Goal: Task Accomplishment & Management: Use online tool/utility

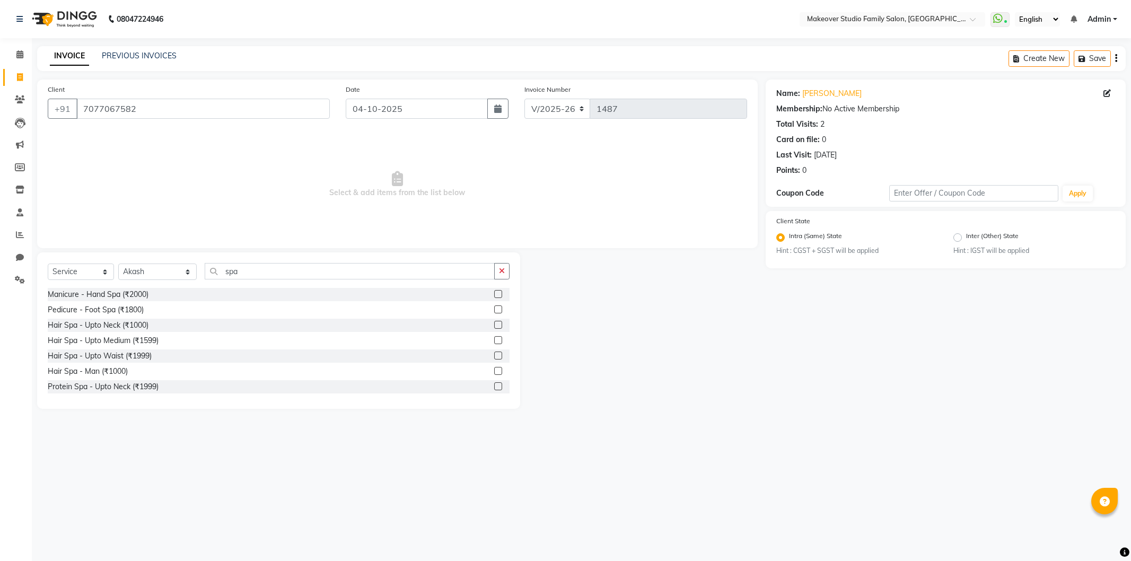
select select "6089"
select select "service"
select select "54502"
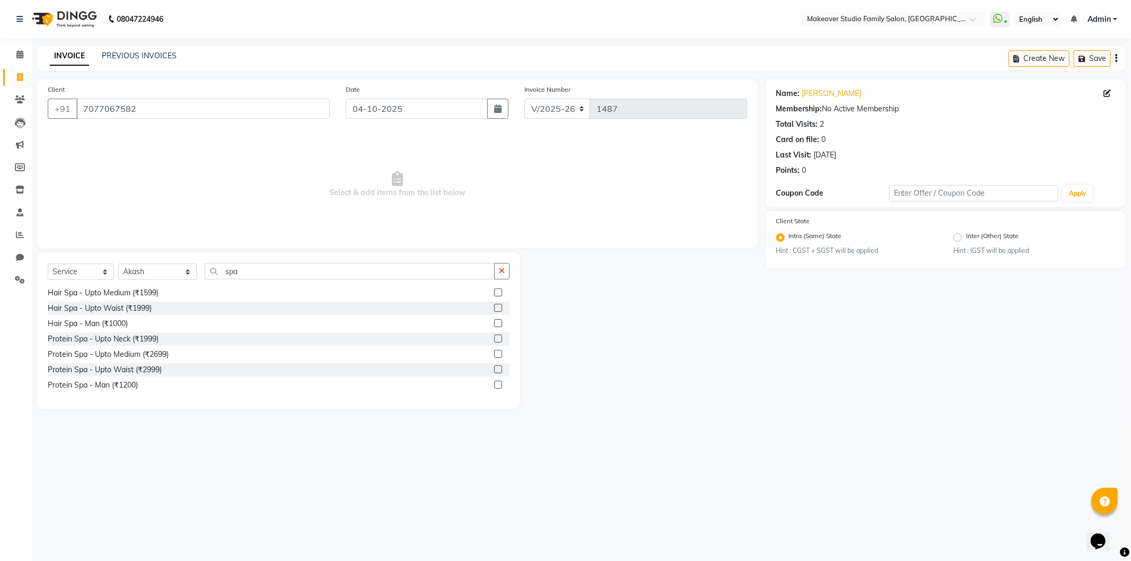
type input "spa"
click at [20, 75] on icon at bounding box center [20, 77] width 6 height 8
select select "service"
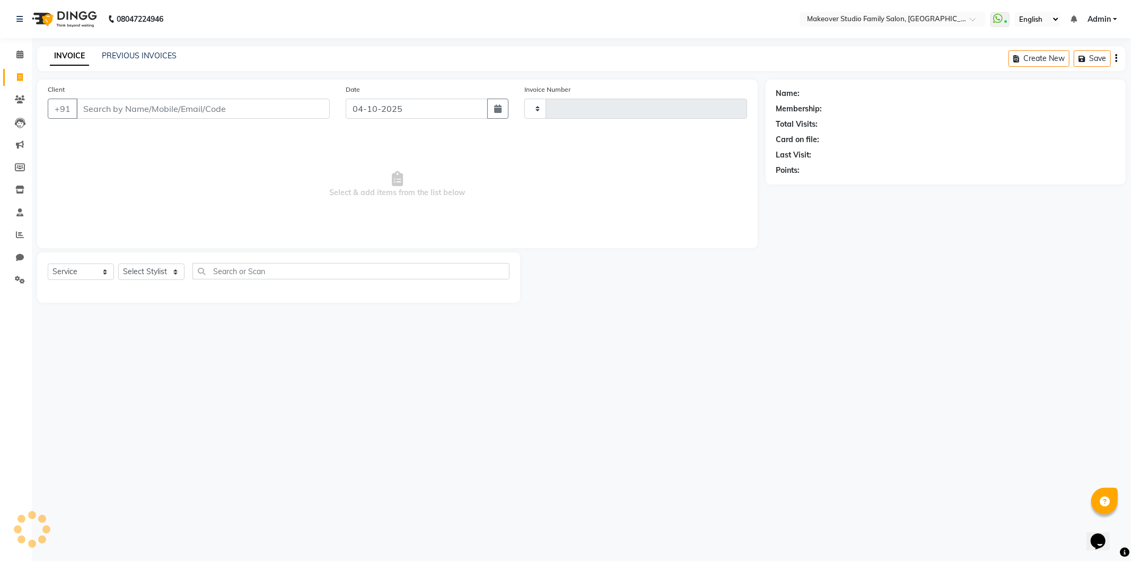
type input "1487"
select select "6089"
click at [139, 267] on select "Select Stylist Aditya Ajar Akash [PERSON_NAME] Divya [PERSON_NAME] [PERSON_NAME…" at bounding box center [157, 271] width 78 height 16
select select "91460"
click at [118, 264] on select "Select Stylist Aditya Ajar Akash [PERSON_NAME] Divya [PERSON_NAME] [PERSON_NAME…" at bounding box center [157, 271] width 78 height 16
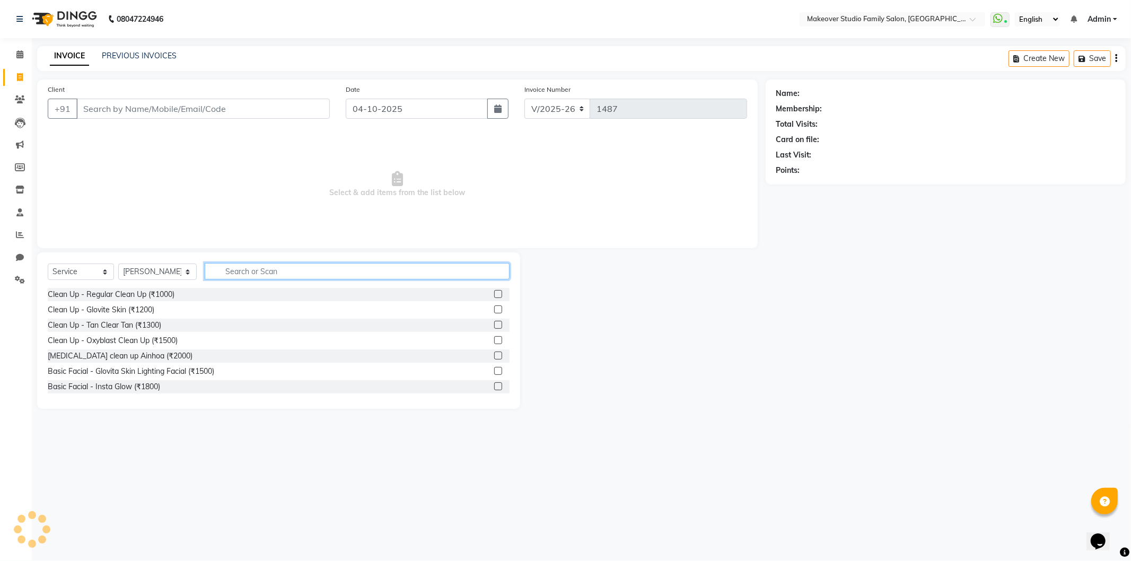
click at [250, 268] on input "text" at bounding box center [357, 271] width 305 height 16
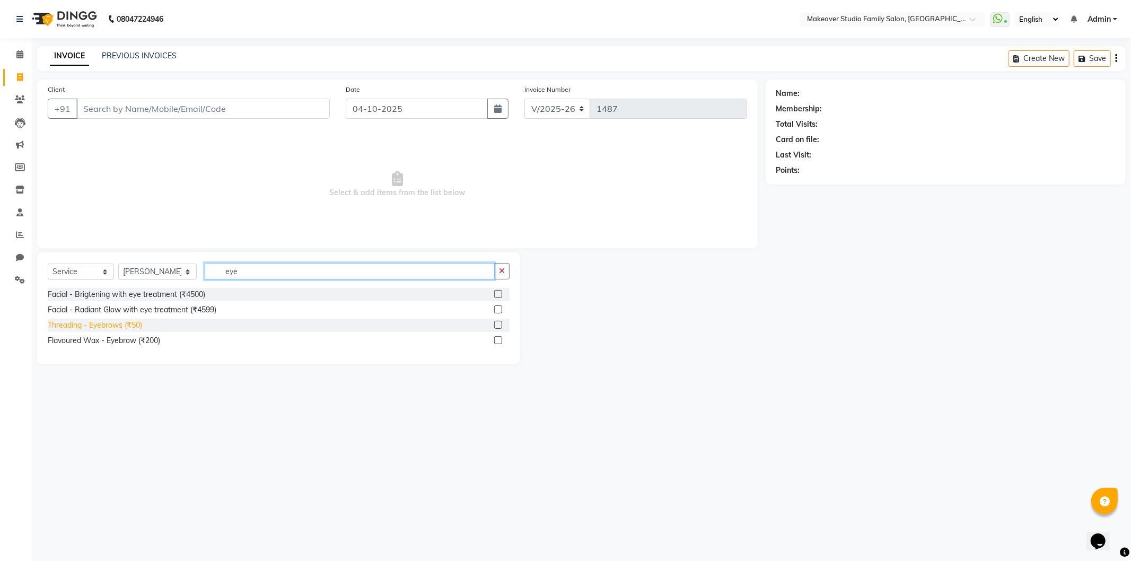
type input "eye"
click at [70, 329] on div "Threading - Eyebrows (₹50)" at bounding box center [95, 325] width 94 height 11
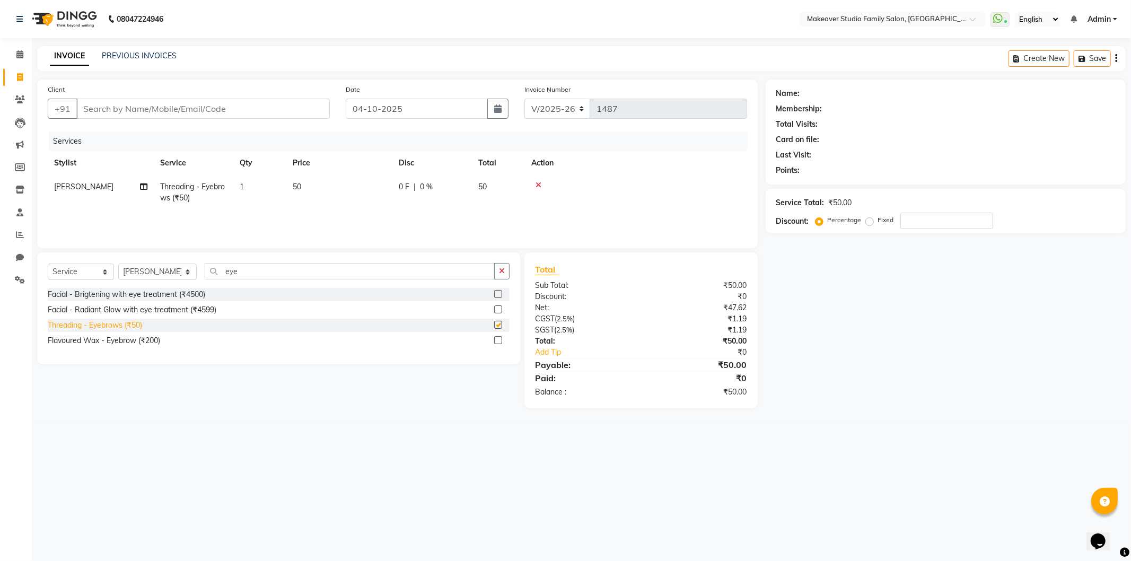
checkbox input "false"
drag, startPoint x: 204, startPoint y: 274, endPoint x: 28, endPoint y: 253, distance: 177.8
click at [45, 276] on div "Select Service Product Membership Package Voucher Prepaid Gift Card Select Styl…" at bounding box center [278, 308] width 483 height 112
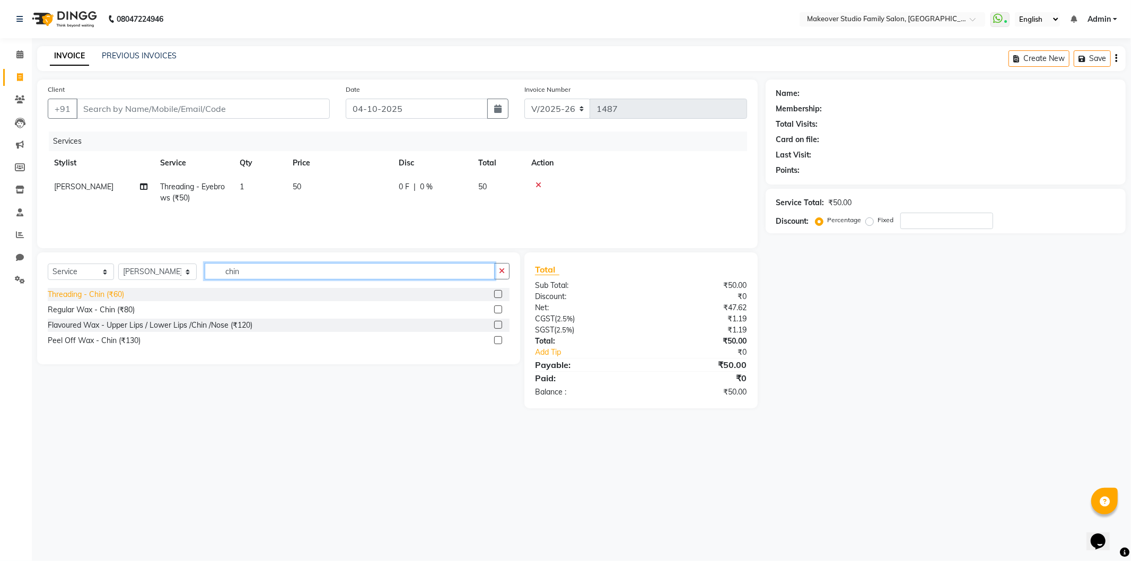
type input "chin"
click at [90, 298] on div "Threading - Chin (₹60)" at bounding box center [86, 294] width 76 height 11
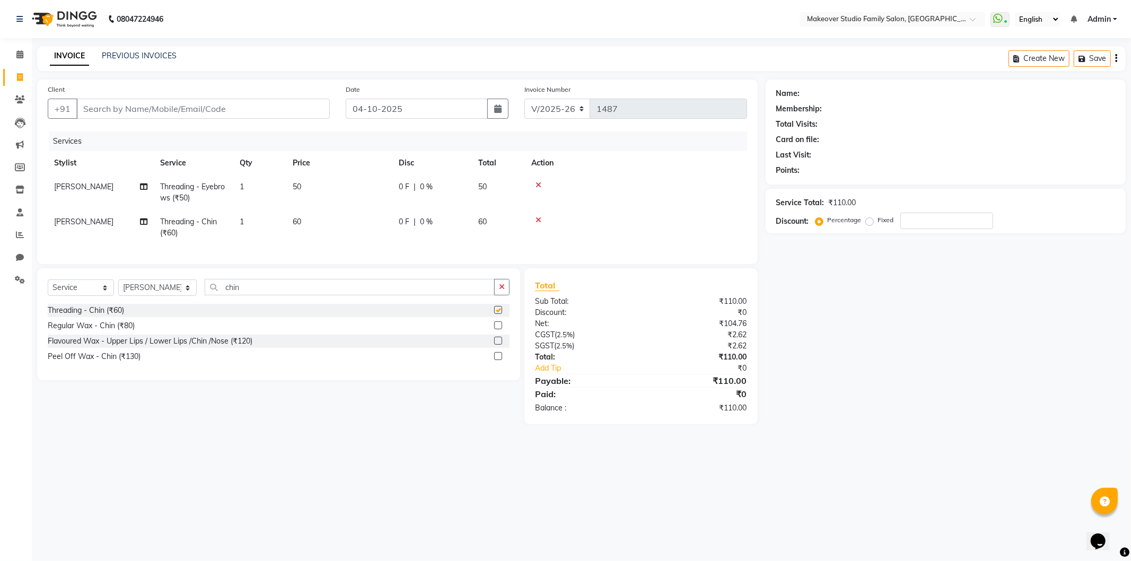
checkbox input "false"
click at [902, 374] on div "Name: Membership: Total Visits: Card on file: Last Visit: Points: Service Total…" at bounding box center [949, 252] width 368 height 345
click at [127, 110] on input "Client" at bounding box center [202, 109] width 253 height 20
click at [128, 100] on input "Client" at bounding box center [202, 109] width 253 height 20
click at [139, 107] on input "Client" at bounding box center [202, 109] width 253 height 20
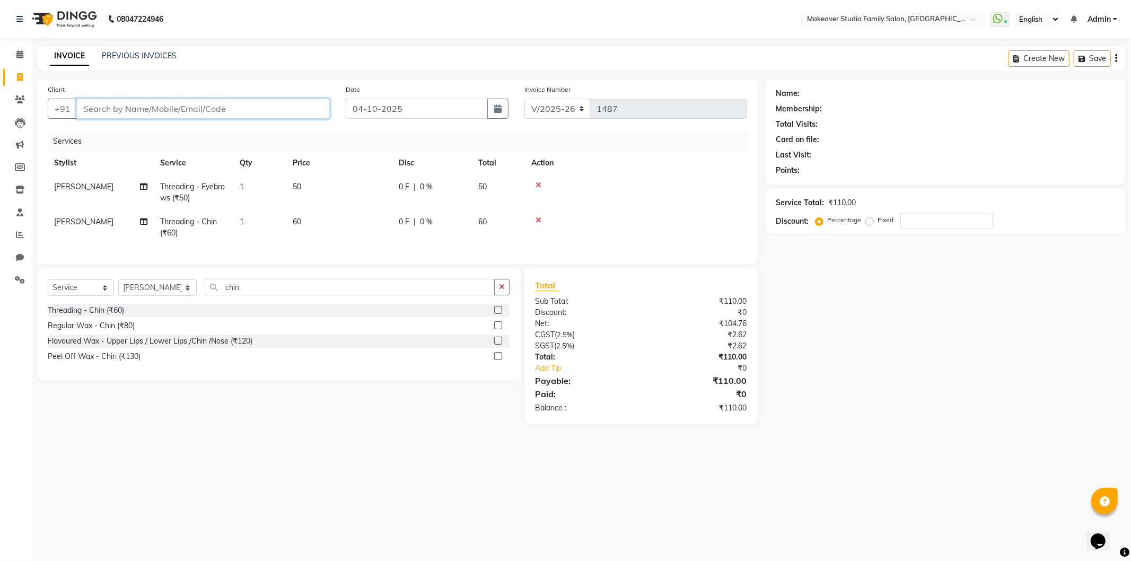
type input "9"
type input "0"
drag, startPoint x: 123, startPoint y: 127, endPoint x: 122, endPoint y: 134, distance: 6.9
click at [122, 128] on ngb-highlight "97026733 68" at bounding box center [149, 133] width 55 height 11
type input "9702673368"
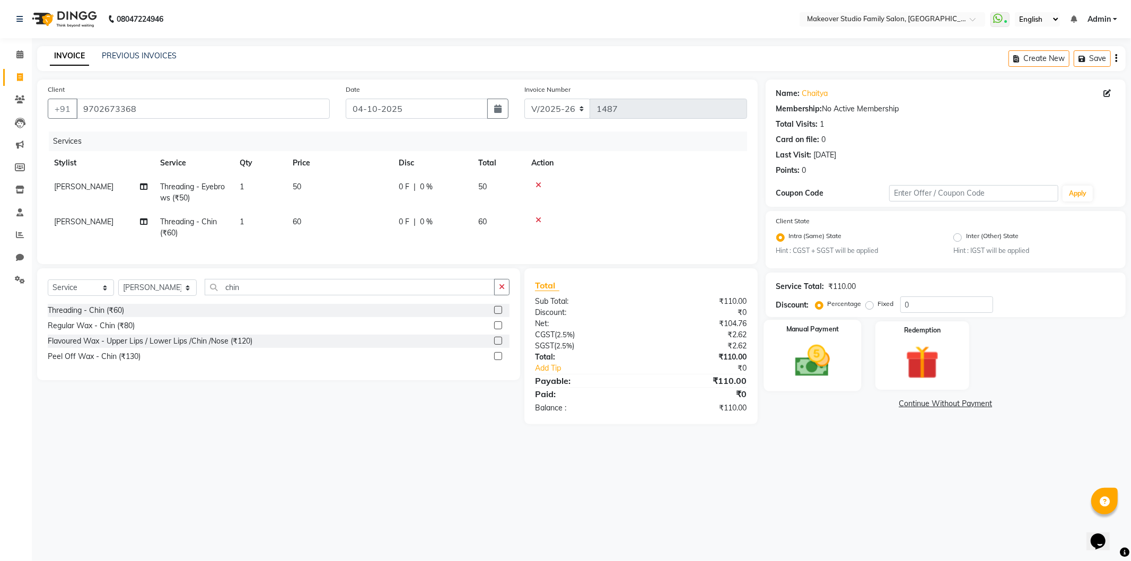
click at [850, 347] on div "Manual Payment" at bounding box center [812, 355] width 98 height 71
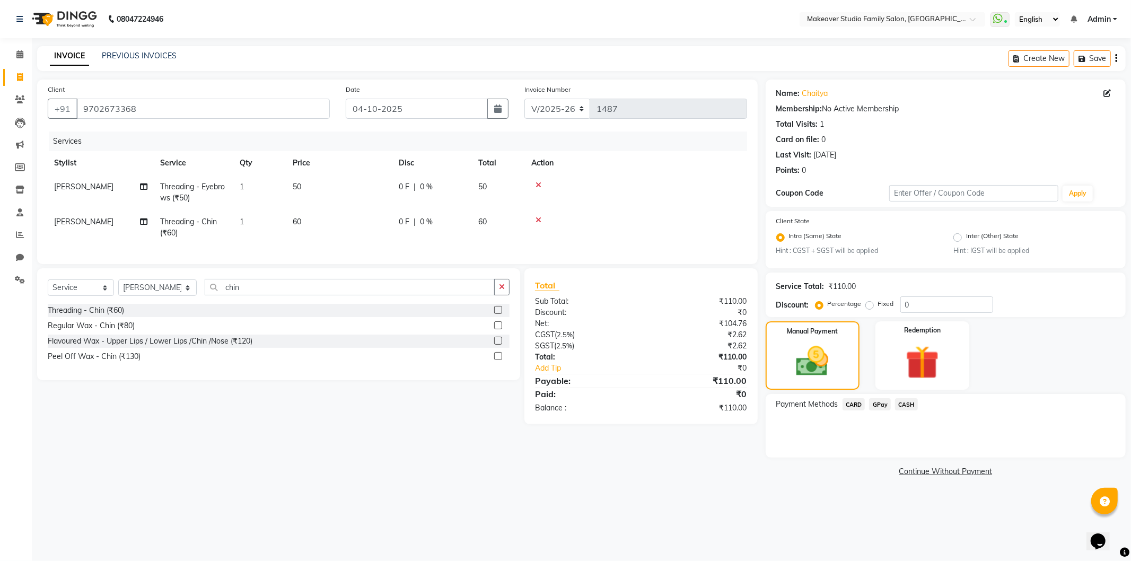
click at [906, 396] on div "Payment Methods CARD GPay CASH" at bounding box center [945, 426] width 360 height 64
click at [905, 409] on span "CASH" at bounding box center [906, 404] width 23 height 12
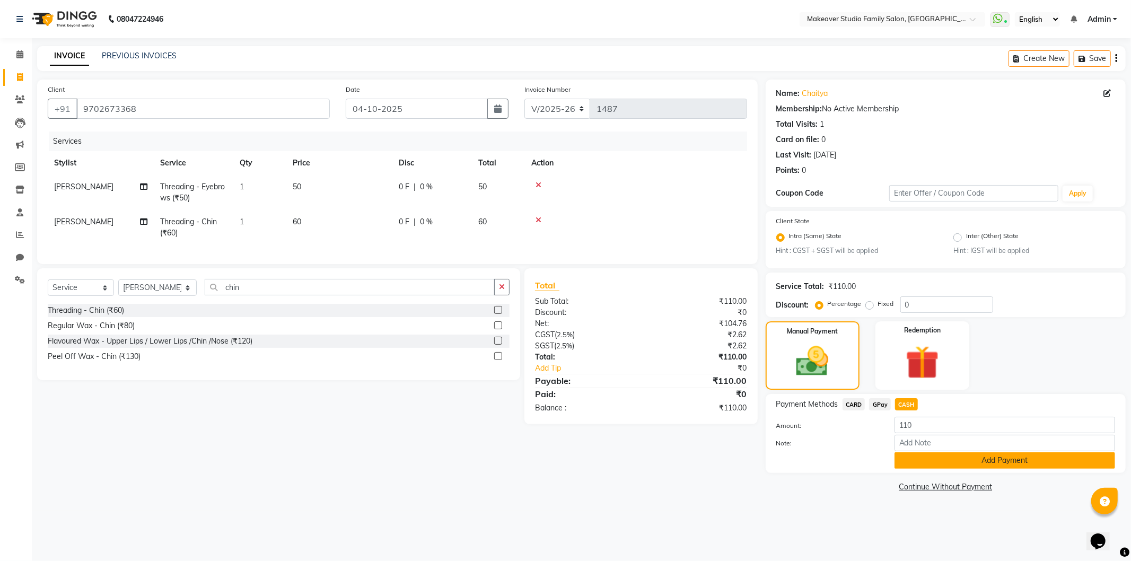
click at [961, 459] on button "Add Payment" at bounding box center [1004, 460] width 221 height 16
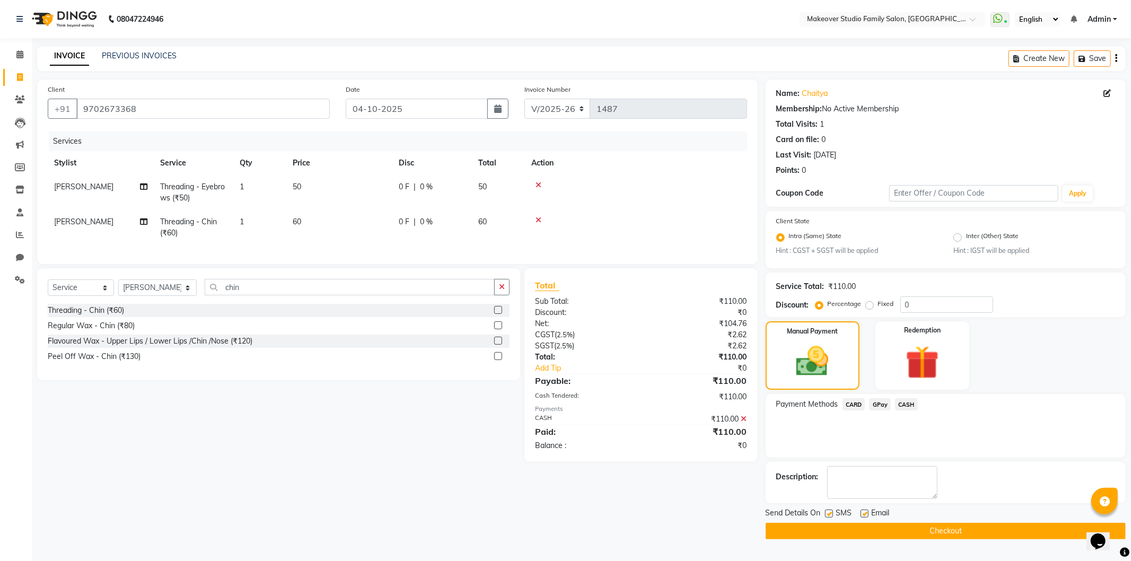
click at [959, 523] on button "Checkout" at bounding box center [945, 531] width 360 height 16
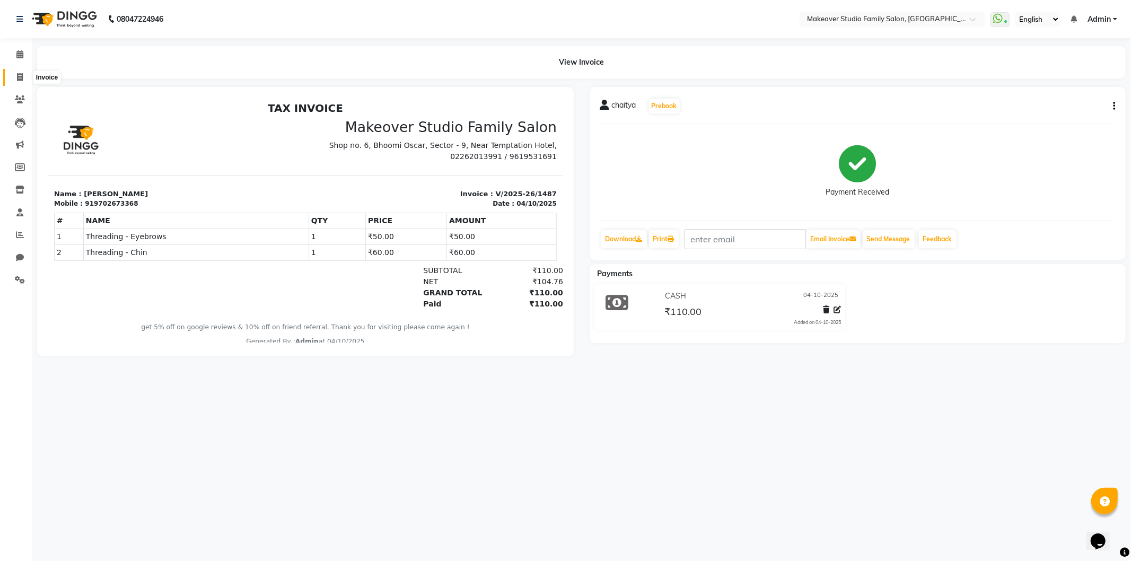
click at [19, 76] on icon at bounding box center [20, 77] width 6 height 8
select select "6089"
select select "service"
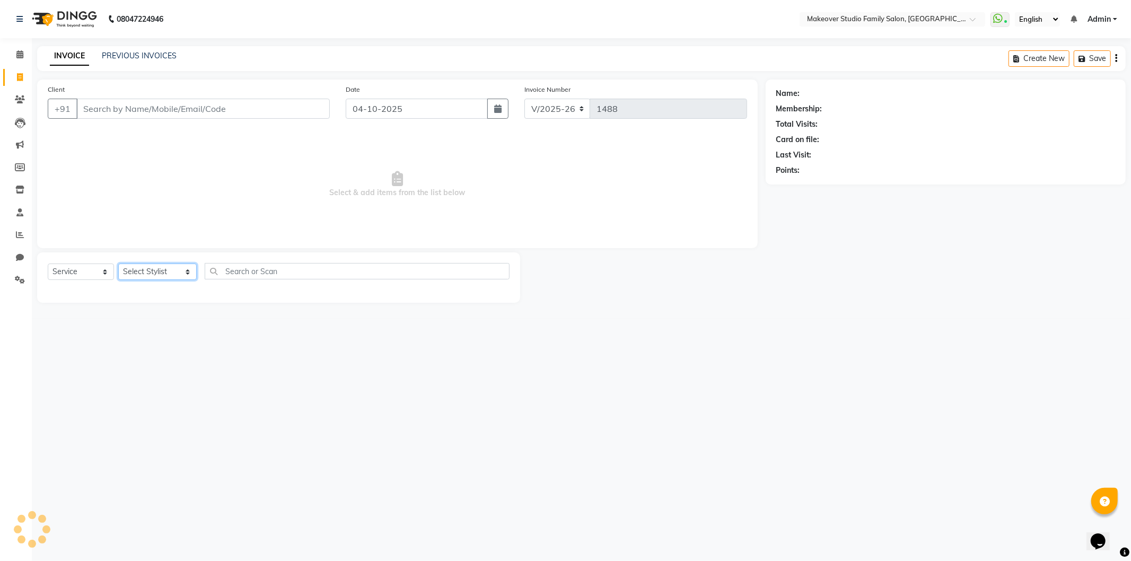
click at [135, 272] on select "Select Stylist Aditya Ajar Akash [PERSON_NAME] Divya [PERSON_NAME] [PERSON_NAME…" at bounding box center [157, 271] width 78 height 16
select select "90799"
click at [118, 264] on select "Select Stylist Aditya Ajar Akash [PERSON_NAME] Divya [PERSON_NAME] [PERSON_NAME…" at bounding box center [157, 271] width 78 height 16
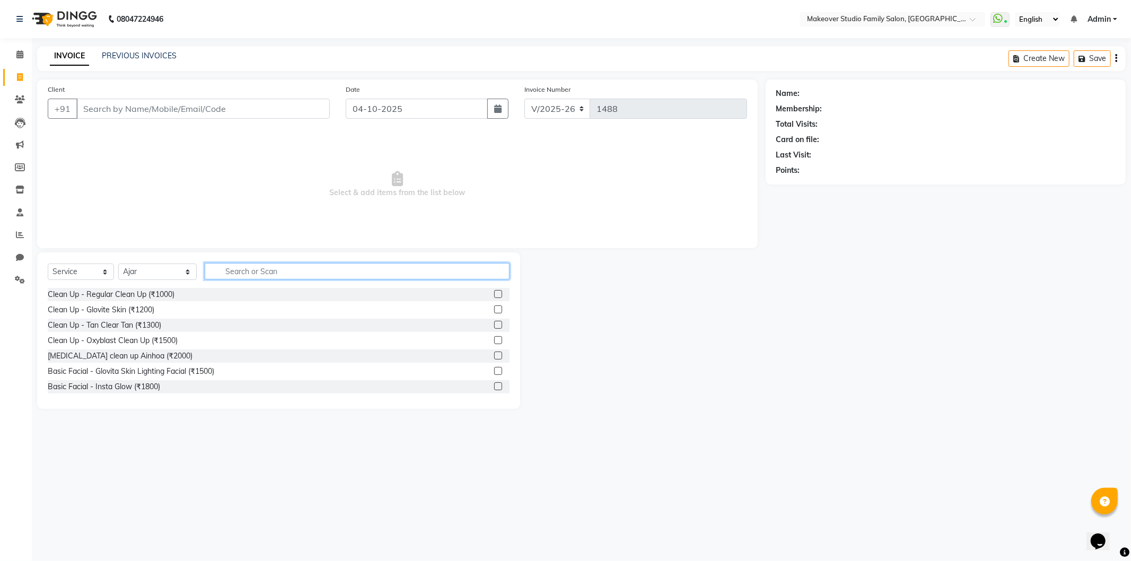
click at [230, 268] on input "text" at bounding box center [357, 271] width 305 height 16
type input "cut"
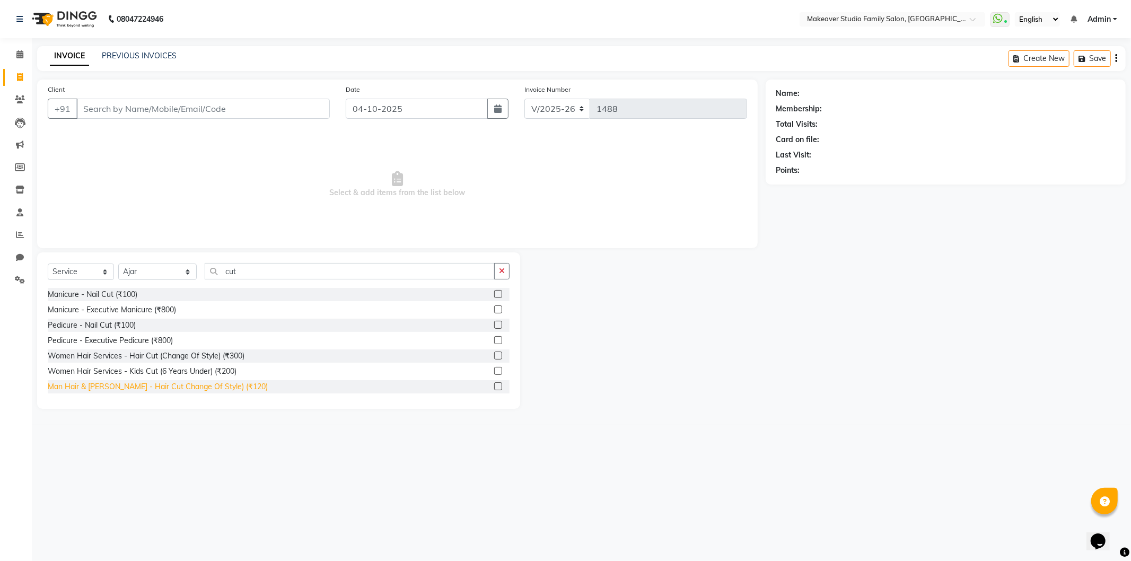
click at [199, 388] on div "Man Hair & [PERSON_NAME] - Hair Cut Change Of Style) (₹120)" at bounding box center [158, 386] width 220 height 11
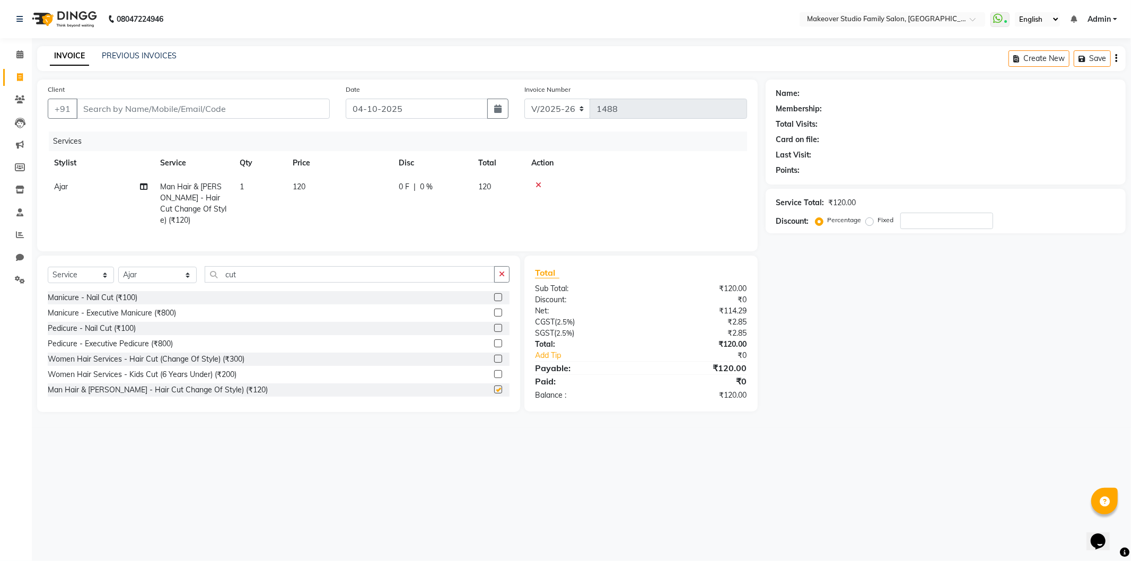
checkbox input "false"
click at [128, 107] on input "Client" at bounding box center [202, 109] width 253 height 20
click at [94, 112] on input "Client" at bounding box center [202, 109] width 253 height 20
type input "6"
type input "0"
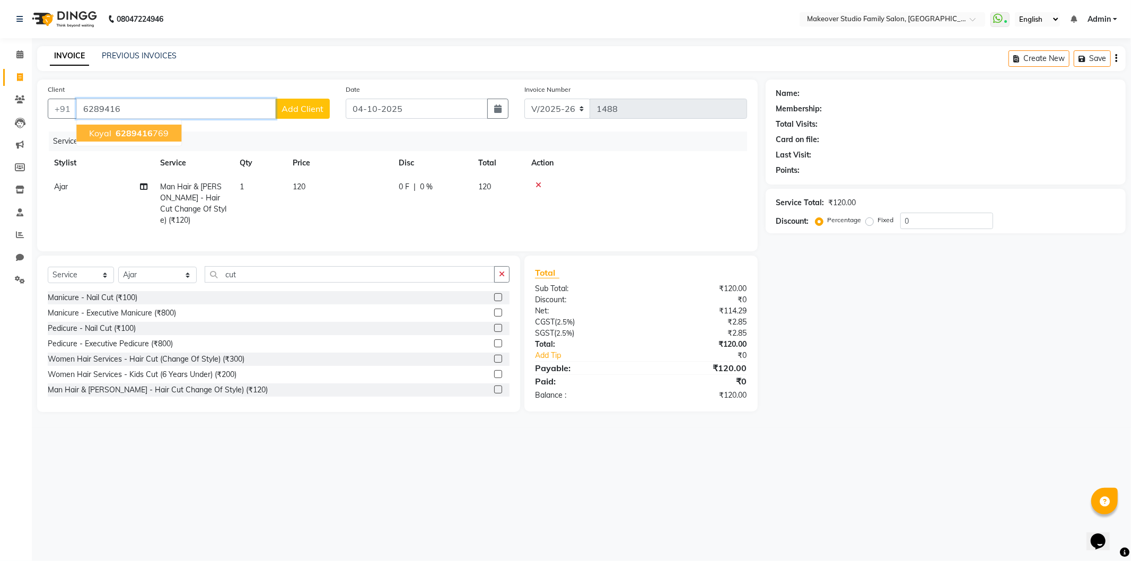
click at [95, 128] on span "Koyal" at bounding box center [100, 133] width 22 height 11
type input "6289416769"
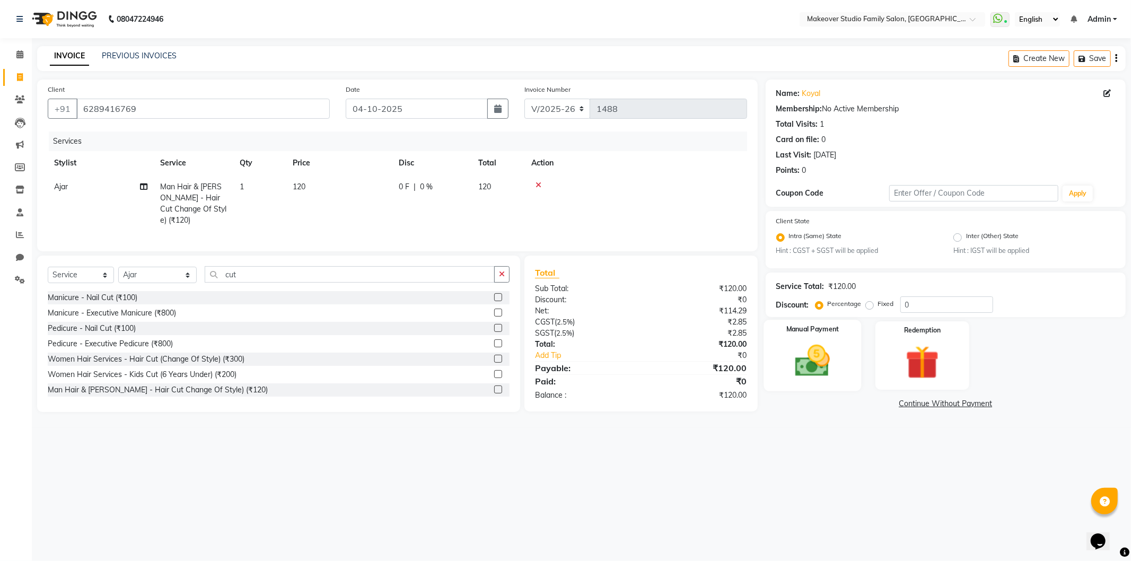
click at [850, 372] on div "Manual Payment" at bounding box center [812, 355] width 98 height 71
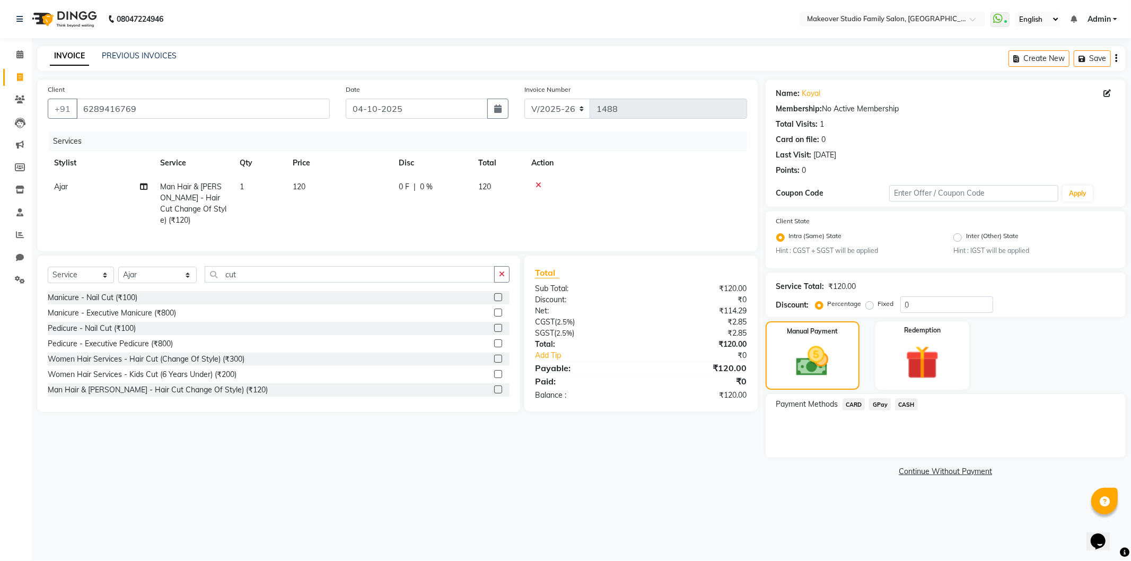
click at [891, 402] on div "CASH" at bounding box center [904, 405] width 27 height 14
click at [881, 403] on span "GPay" at bounding box center [880, 404] width 22 height 12
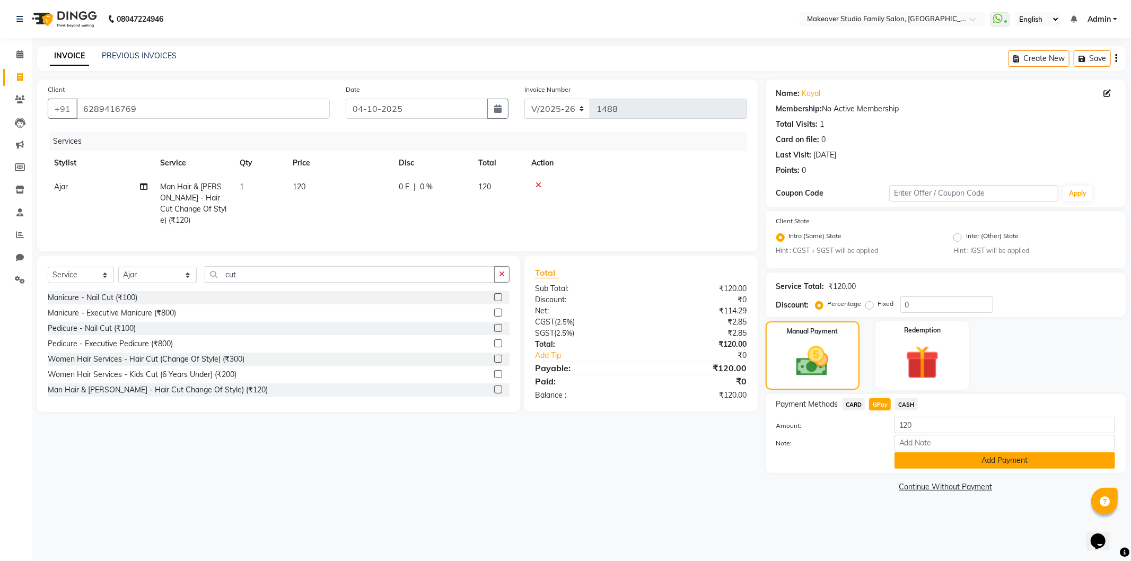
click at [920, 459] on button "Add Payment" at bounding box center [1004, 460] width 221 height 16
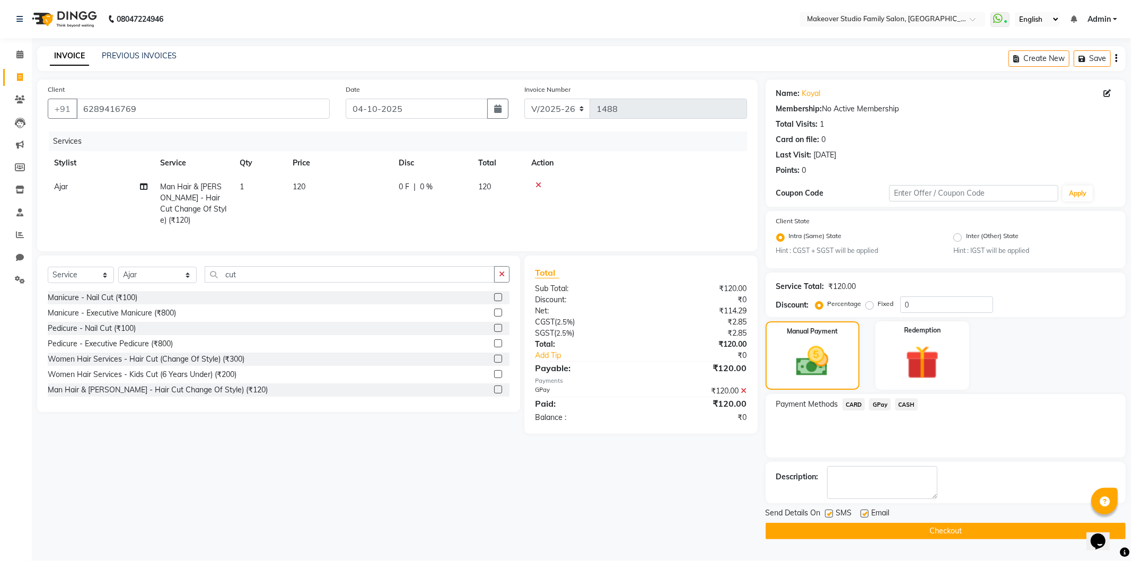
click at [937, 532] on button "Checkout" at bounding box center [945, 531] width 360 height 16
